Goal: Find specific page/section: Find specific page/section

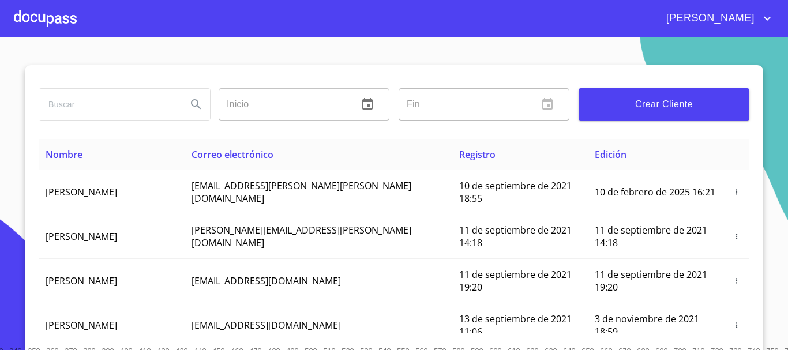
click at [74, 108] on input "search" at bounding box center [108, 104] width 139 height 31
click at [123, 106] on input "[PERSON_NAME]" at bounding box center [108, 104] width 139 height 31
type input "[PERSON_NAME]"
click at [189, 105] on icon "Search" at bounding box center [196, 105] width 14 height 14
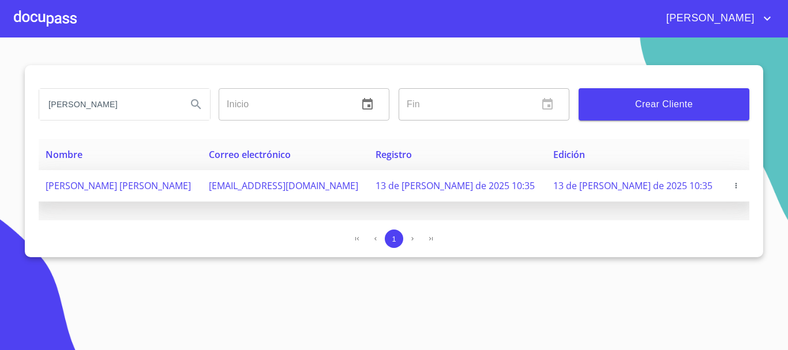
click at [140, 186] on span "[PERSON_NAME] [PERSON_NAME]" at bounding box center [118, 186] width 145 height 13
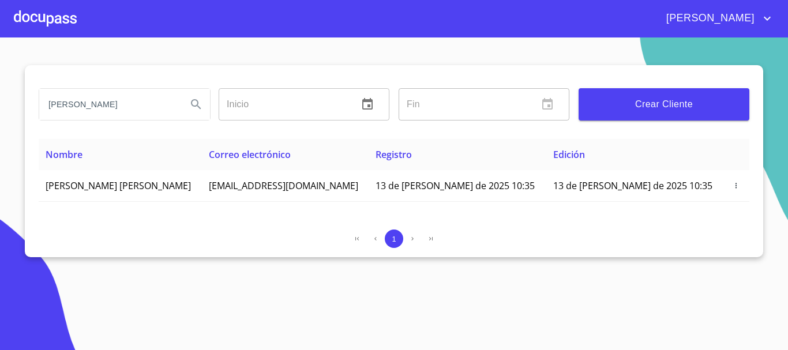
click at [54, 21] on div at bounding box center [45, 18] width 63 height 37
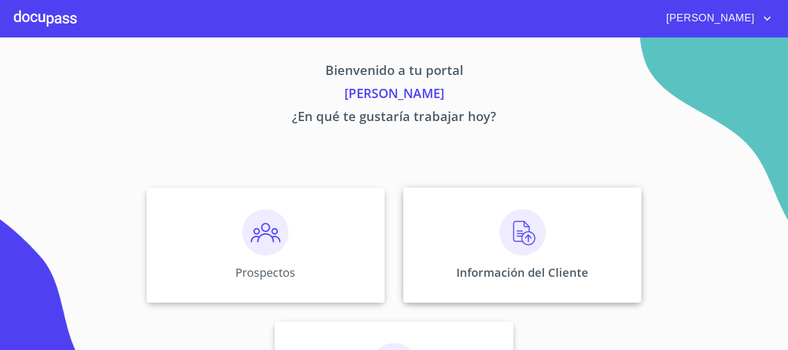
click at [509, 243] on img at bounding box center [523, 233] width 46 height 46
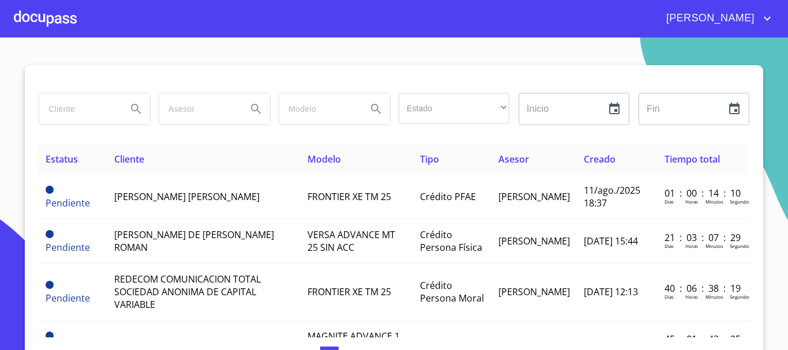
click at [95, 113] on input "search" at bounding box center [78, 109] width 79 height 31
type input "[PERSON_NAME]"
click at [129, 109] on icon "Search" at bounding box center [136, 109] width 14 height 14
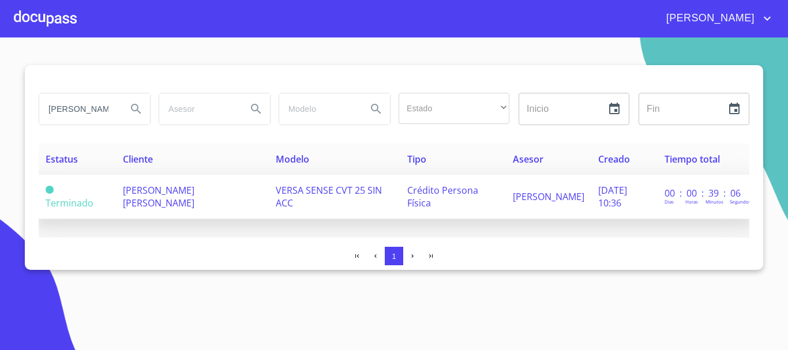
click at [163, 193] on span "[PERSON_NAME] [PERSON_NAME]" at bounding box center [159, 196] width 72 height 25
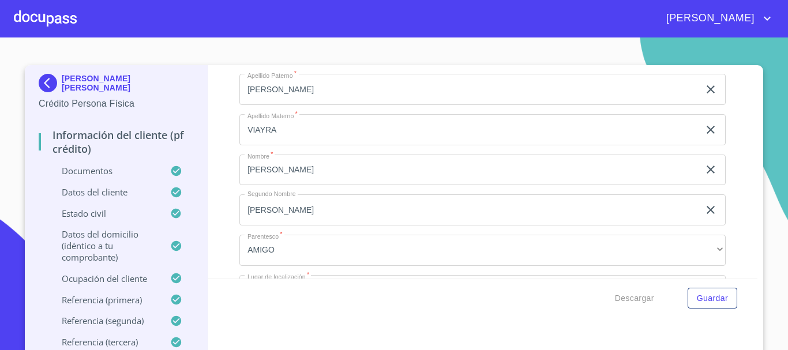
scroll to position [5715, 0]
click at [29, 13] on div at bounding box center [45, 18] width 63 height 37
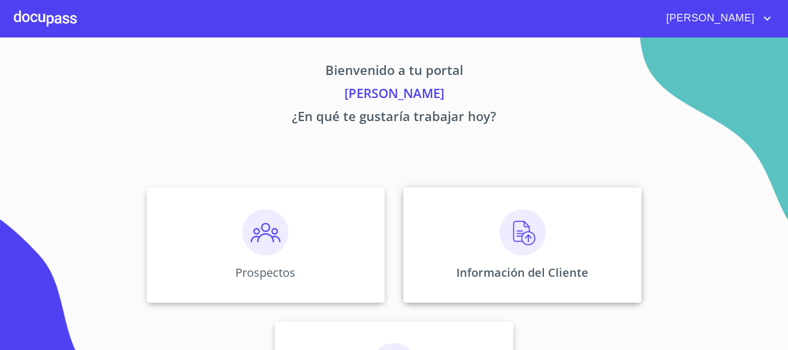
click at [509, 230] on img at bounding box center [523, 233] width 46 height 46
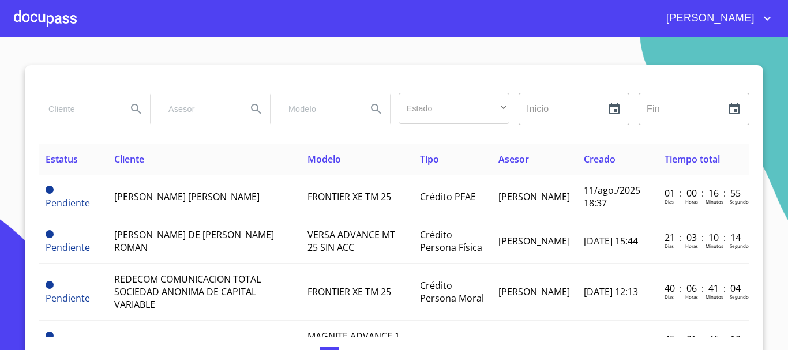
click at [84, 106] on input "search" at bounding box center [78, 109] width 79 height 31
type input "[PERSON_NAME]"
click at [134, 108] on icon "Search" at bounding box center [136, 109] width 14 height 14
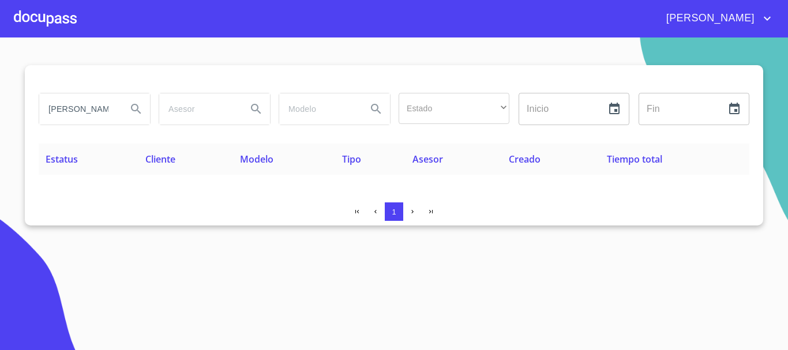
click at [139, 109] on icon "Search" at bounding box center [136, 109] width 14 height 14
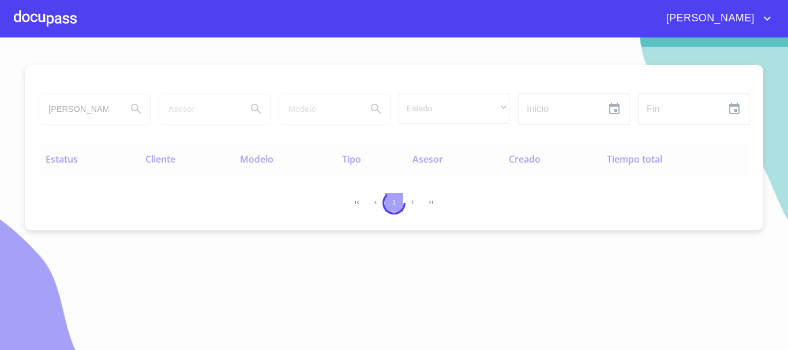
click at [73, 22] on div at bounding box center [45, 18] width 63 height 37
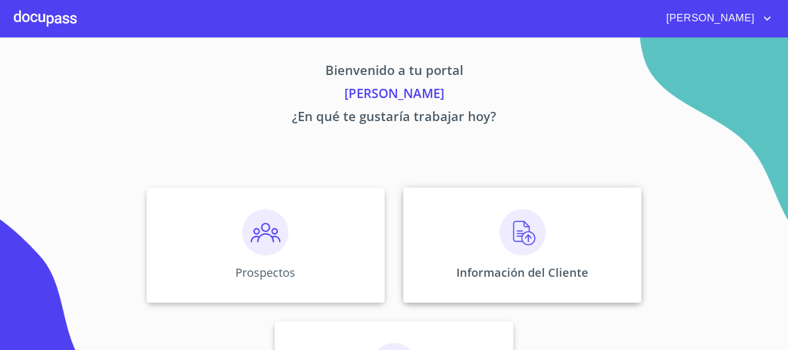
click at [511, 238] on img at bounding box center [523, 233] width 46 height 46
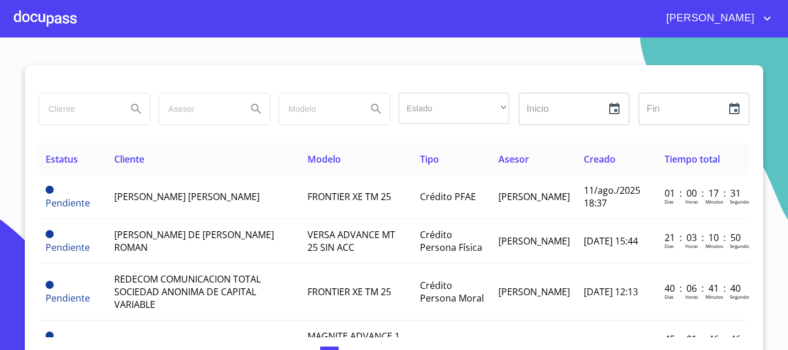
click at [94, 110] on input "search" at bounding box center [78, 109] width 79 height 31
type input "[PERSON_NAME]"
click at [129, 114] on icon "Search" at bounding box center [136, 109] width 14 height 14
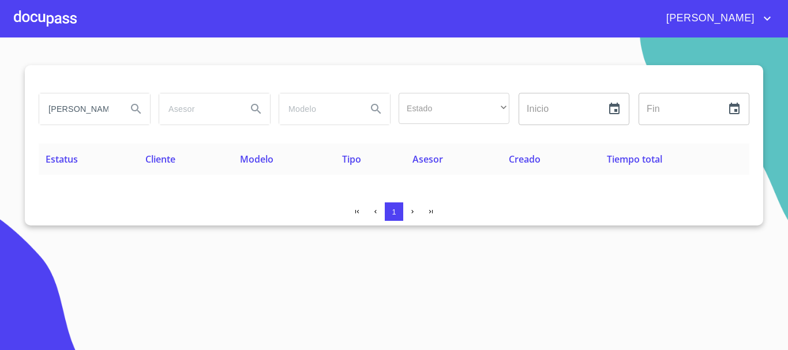
click at [66, 13] on div at bounding box center [45, 18] width 63 height 37
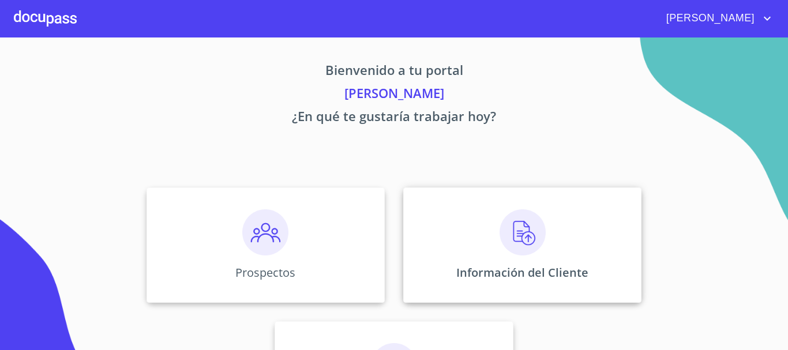
click at [530, 233] on img at bounding box center [523, 233] width 46 height 46
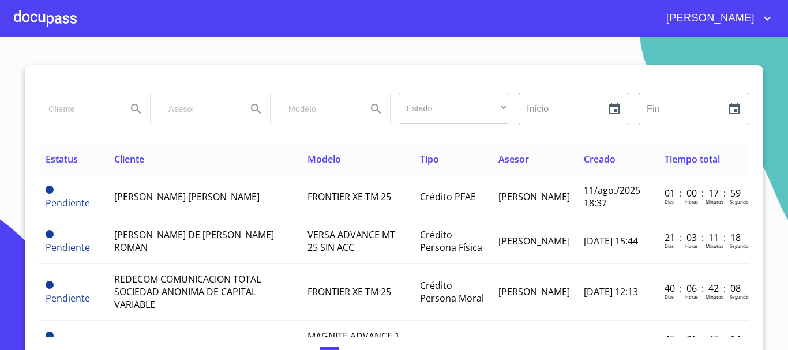
click at [80, 119] on input "search" at bounding box center [78, 109] width 79 height 31
click at [129, 108] on icon "Search" at bounding box center [136, 109] width 14 height 14
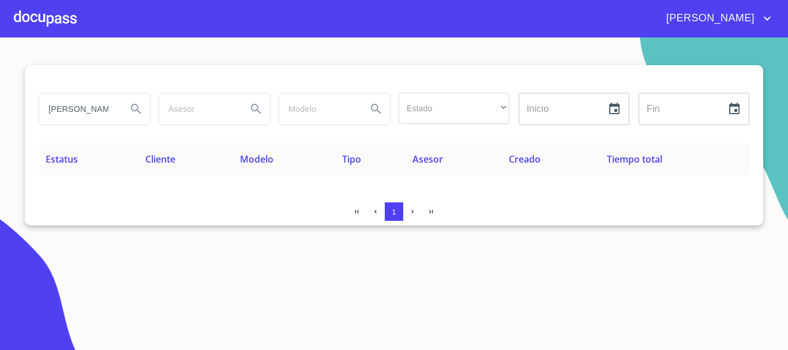
click at [121, 111] on div "[PERSON_NAME]" at bounding box center [94, 109] width 111 height 31
type input "J"
click at [129, 104] on icon "Search" at bounding box center [136, 109] width 14 height 14
click at [121, 107] on div "[PERSON_NAME]" at bounding box center [94, 109] width 111 height 31
type input "F"
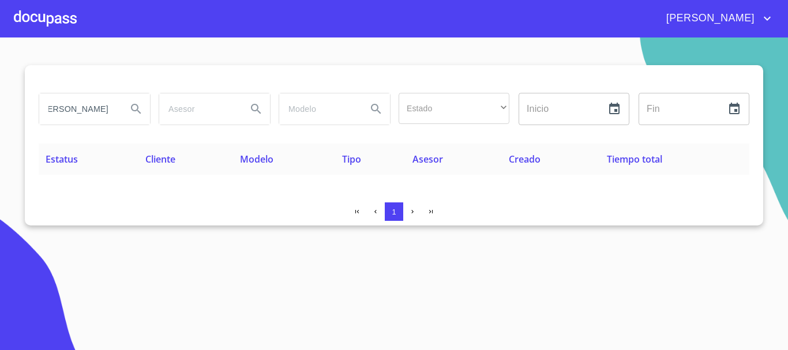
scroll to position [0, 14]
type input "[PERSON_NAME]"
click at [137, 111] on icon "Search" at bounding box center [136, 109] width 10 height 10
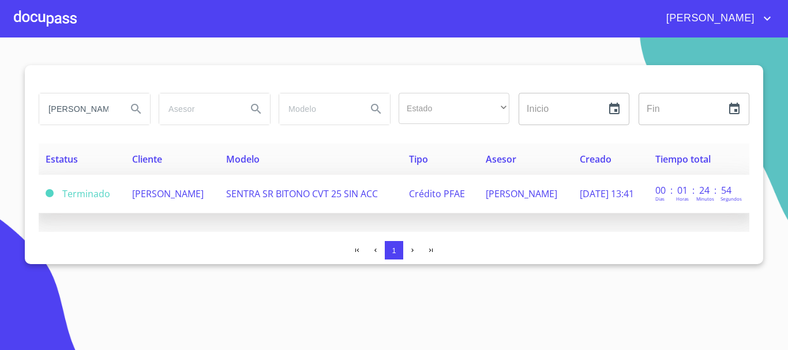
click at [208, 195] on td "[PERSON_NAME]" at bounding box center [172, 194] width 94 height 39
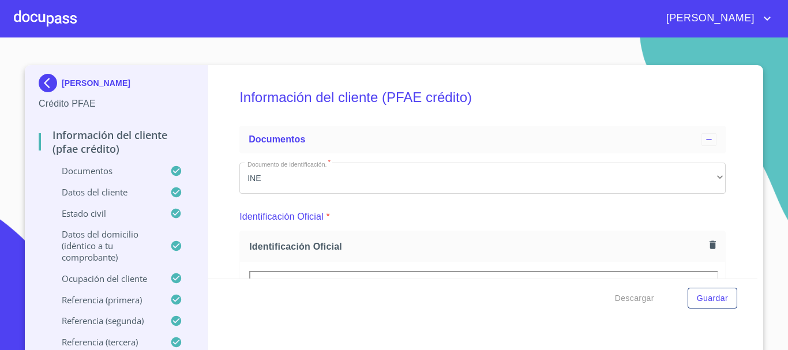
click at [69, 18] on div at bounding box center [45, 18] width 63 height 37
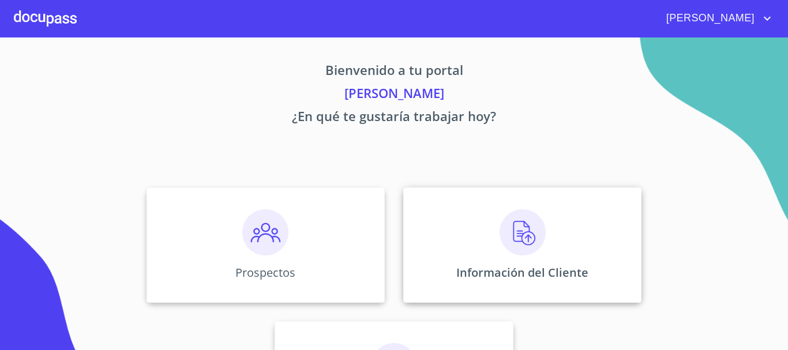
click at [506, 236] on img at bounding box center [523, 233] width 46 height 46
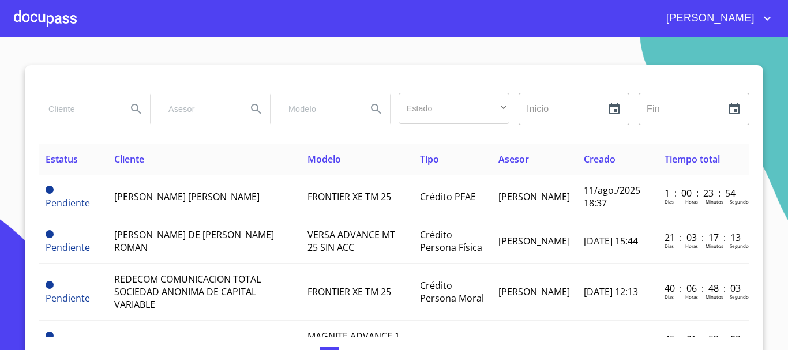
click at [84, 109] on input "search" at bounding box center [78, 109] width 79 height 31
click at [129, 110] on icon "Search" at bounding box center [136, 109] width 14 height 14
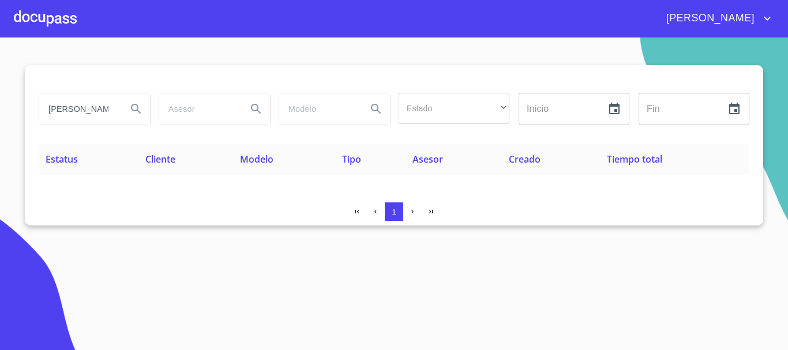
click at [121, 102] on div "[PERSON_NAME] [PERSON_NAME]" at bounding box center [94, 109] width 111 height 31
type input "P"
click at [130, 104] on icon "Search" at bounding box center [136, 109] width 14 height 14
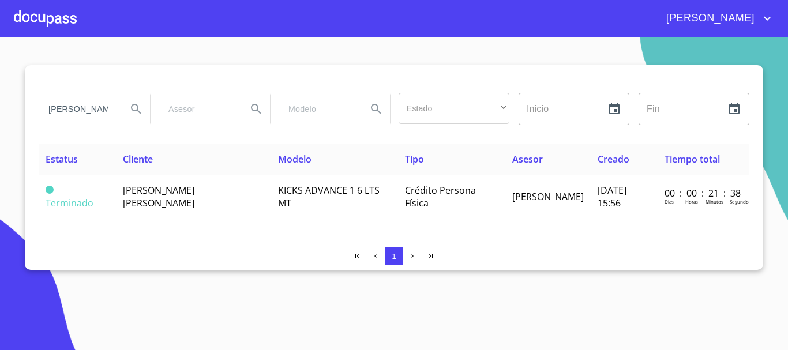
click at [118, 113] on div "[PERSON_NAME] [PERSON_NAME]" at bounding box center [94, 109] width 111 height 31
type input "M"
type input "[PERSON_NAME]"
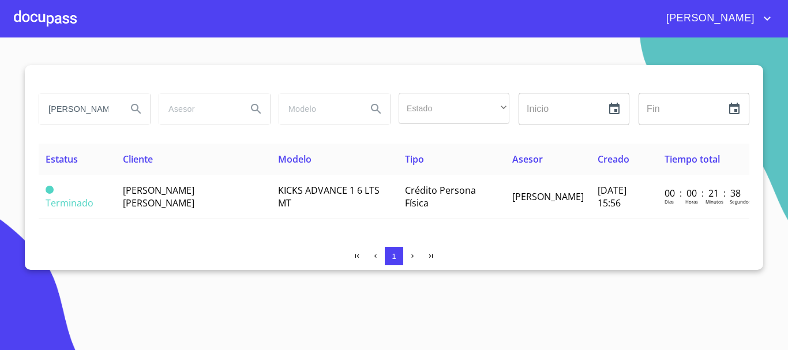
click at [134, 111] on icon "Search" at bounding box center [136, 109] width 10 height 10
